Goal: Information Seeking & Learning: Learn about a topic

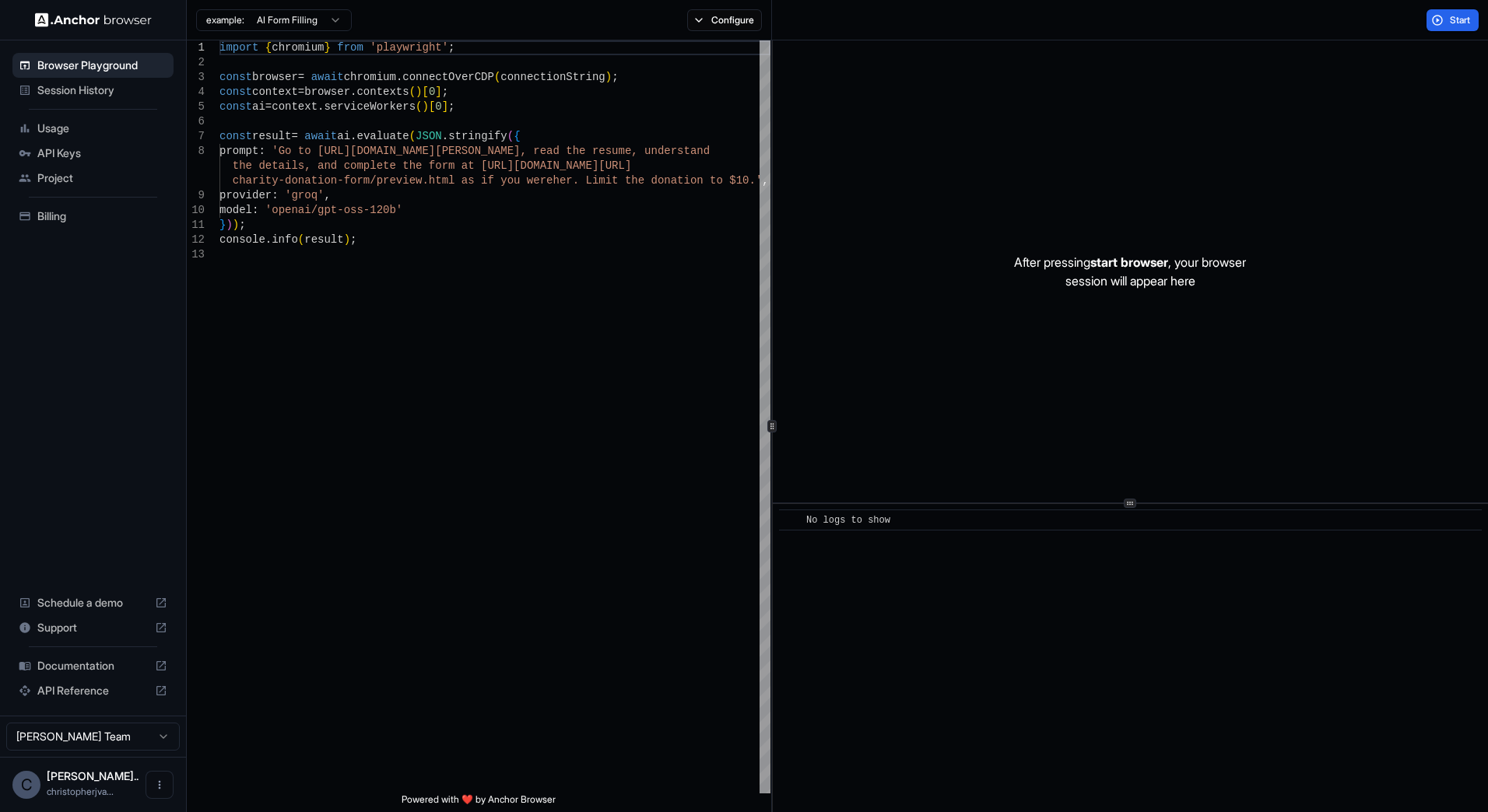
click at [288, 18] on html "Browser Playground Session History Usage API Keys Project Billing Schedule a de…" at bounding box center [744, 406] width 1488 height 812
click at [712, 10] on html "Browser Playground Session History Usage API Keys Project Billing Schedule a de…" at bounding box center [744, 406] width 1488 height 812
click at [712, 11] on button "Configure" at bounding box center [725, 20] width 75 height 22
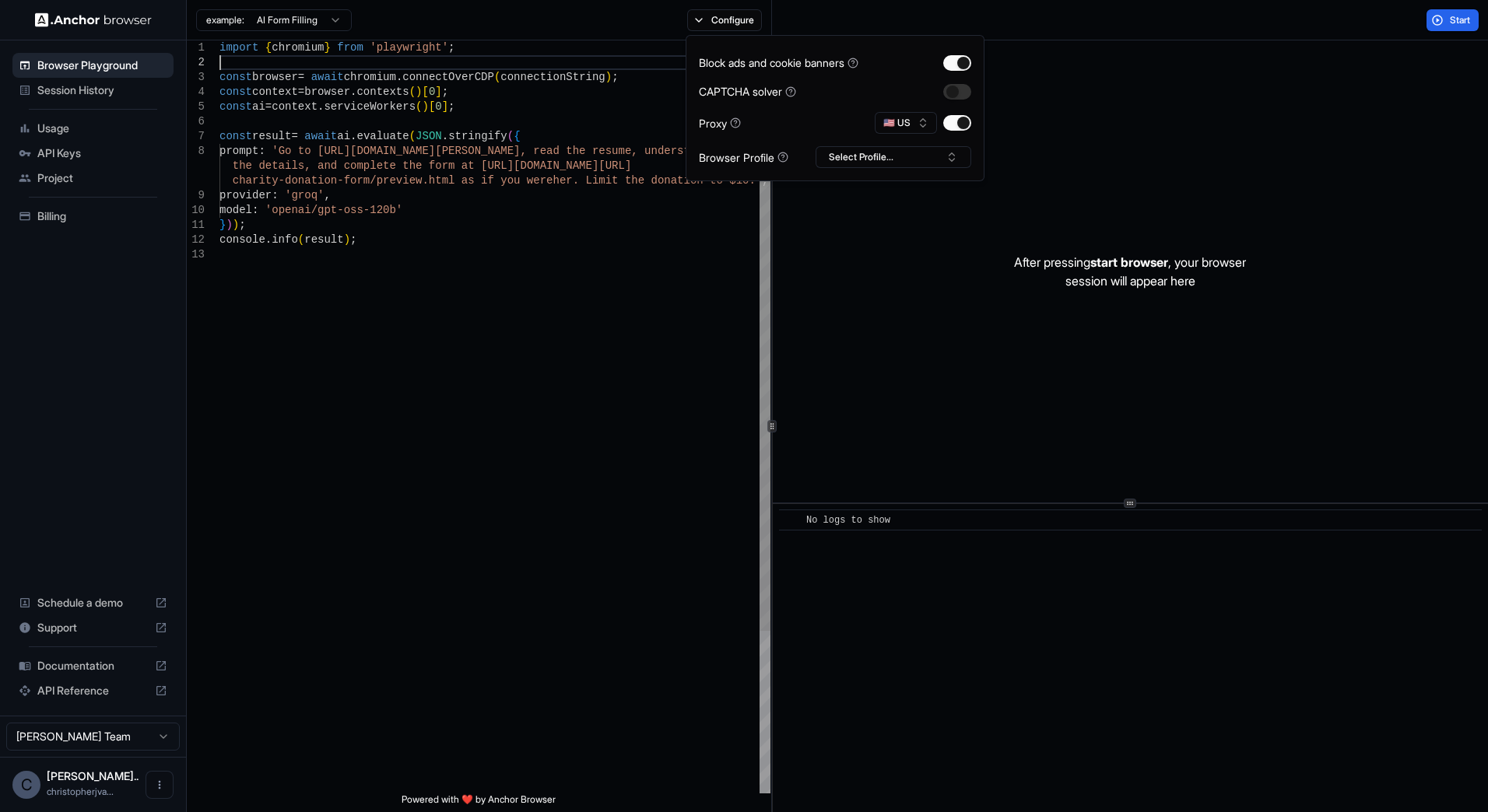
click at [270, 60] on div "import { chromium } from 'playwright' ; const browser = await chromium . connec…" at bounding box center [495, 520] width 551 height 960
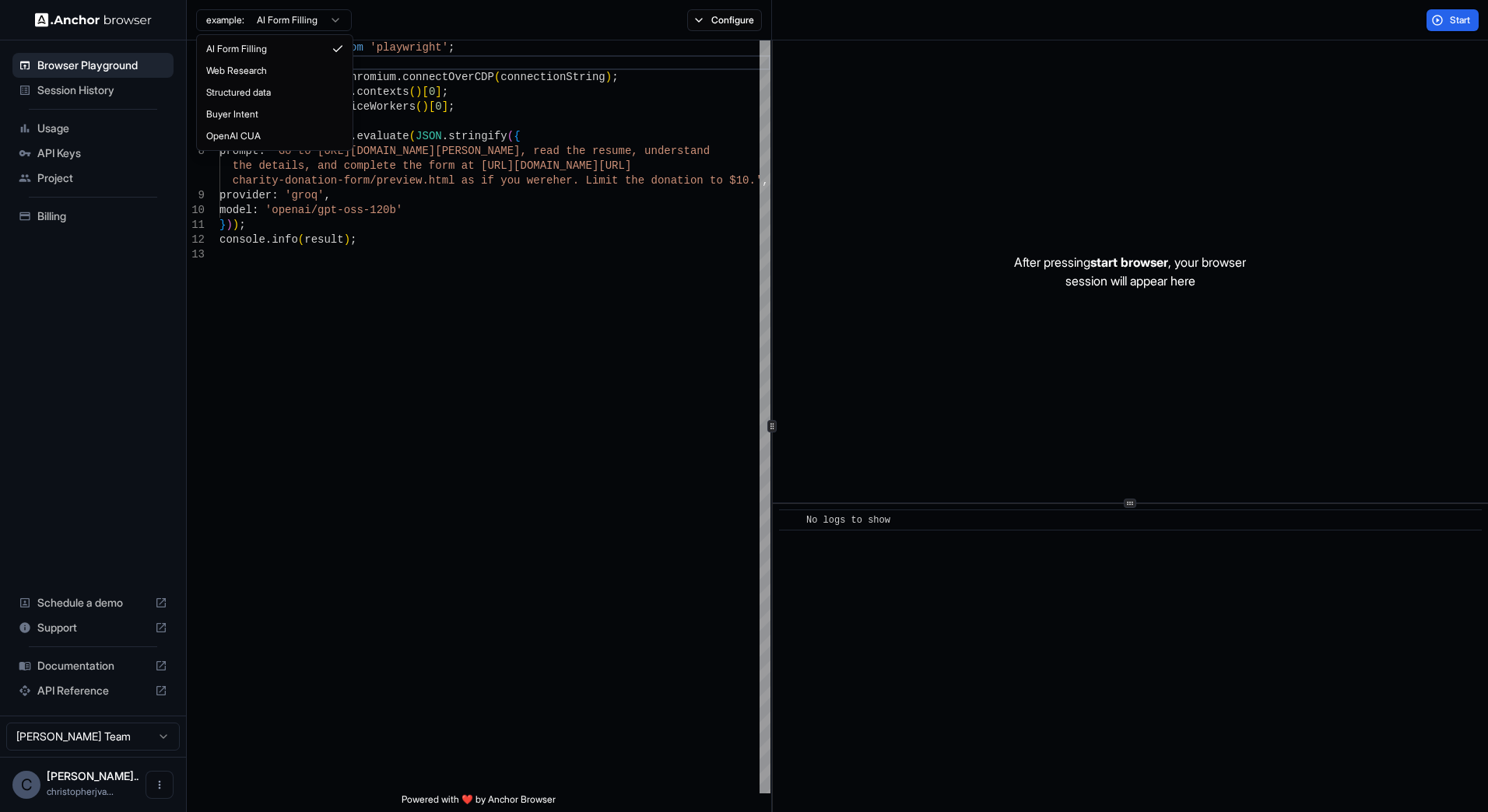
click at [256, 24] on html "Browser Playground Session History Usage API Keys Project Billing Schedule a de…" at bounding box center [744, 406] width 1488 height 812
click at [68, 658] on div "Documentation" at bounding box center [93, 666] width 161 height 24
click at [327, 15] on html "Browser Playground Session History Usage API Keys Project Billing Schedule a de…" at bounding box center [744, 406] width 1488 height 812
click at [81, 395] on html "Browser Playground Session History Usage API Keys Project Billing Schedule a de…" at bounding box center [744, 406] width 1488 height 812
